Goal: Transaction & Acquisition: Purchase product/service

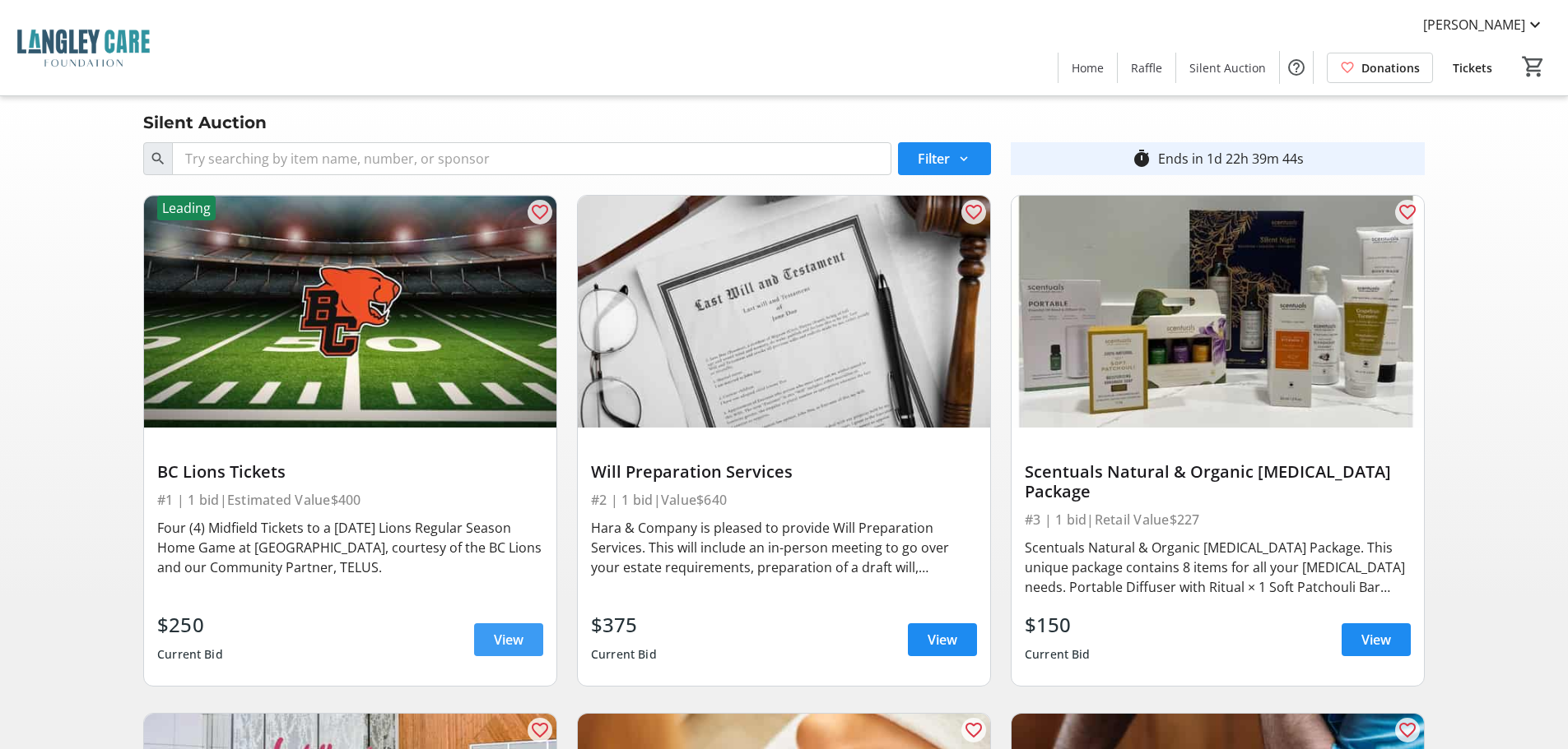
drag, startPoint x: 512, startPoint y: 621, endPoint x: 510, endPoint y: 606, distance: 15.1
click at [512, 630] on span "View" at bounding box center [509, 640] width 29 height 19
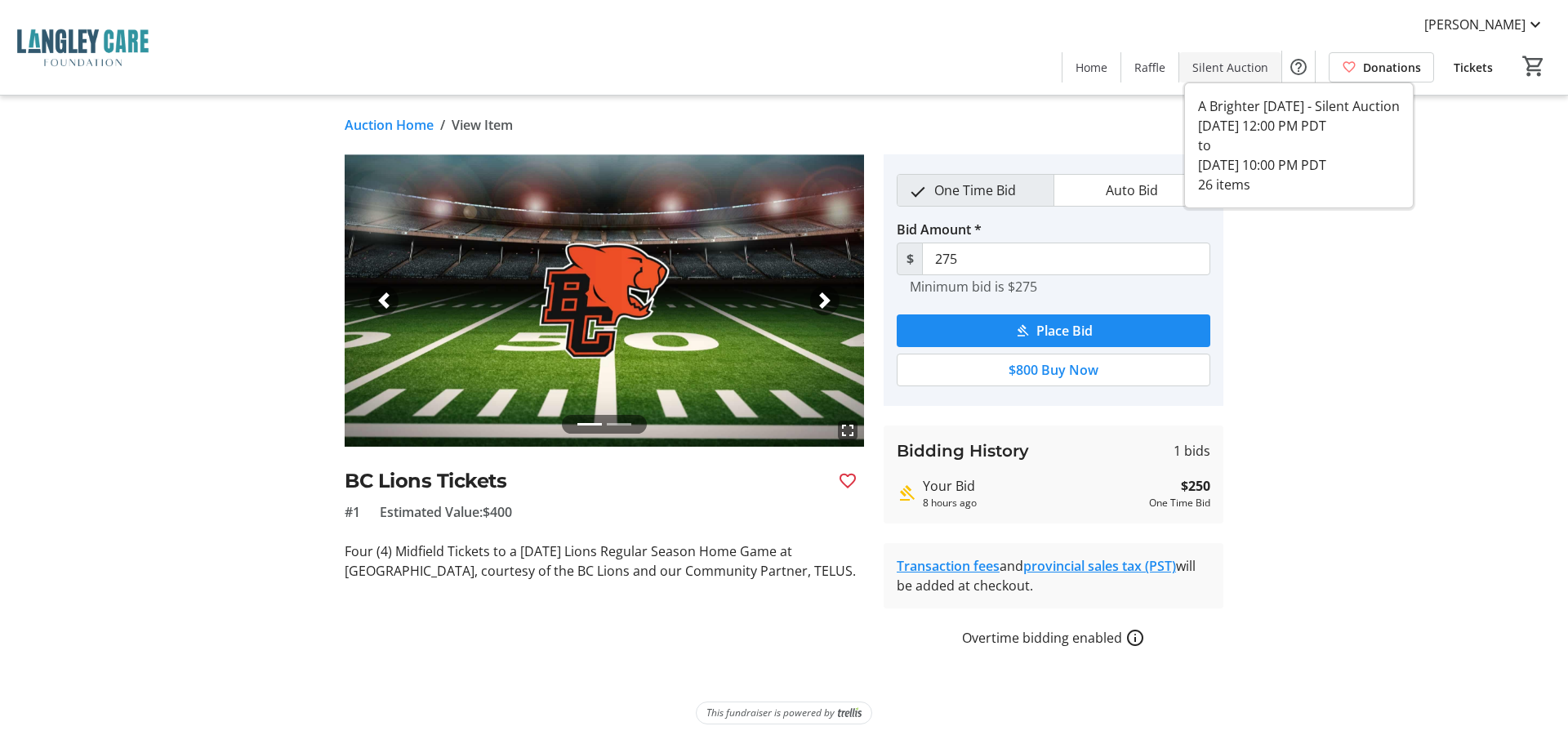
click at [1231, 70] on span "Silent Auction" at bounding box center [1230, 68] width 76 height 17
